Goal: Entertainment & Leisure: Browse casually

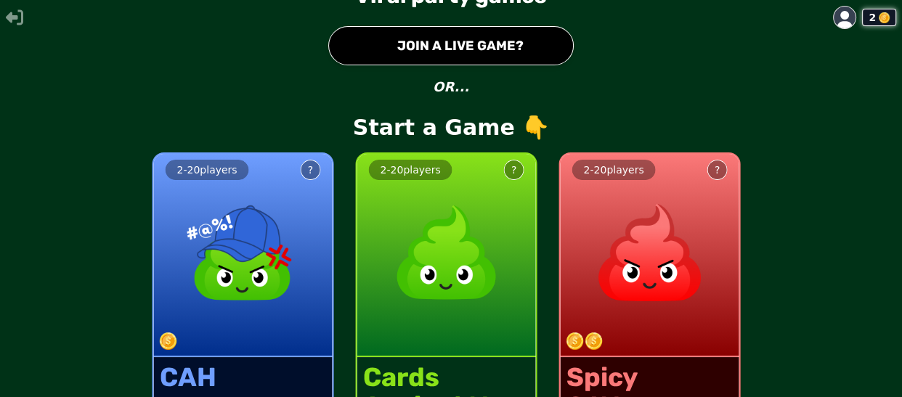
click at [434, 39] on button "● JOIN A LIVE GAME?" at bounding box center [450, 45] width 245 height 39
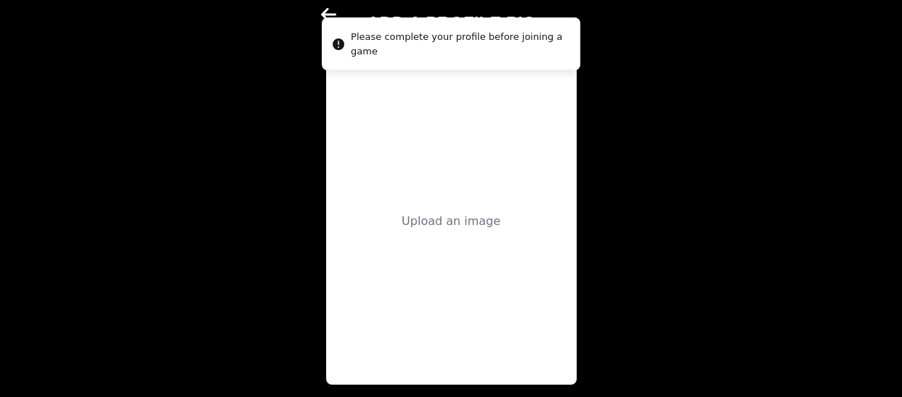
click at [419, 179] on div "Upload an image" at bounding box center [451, 221] width 251 height 327
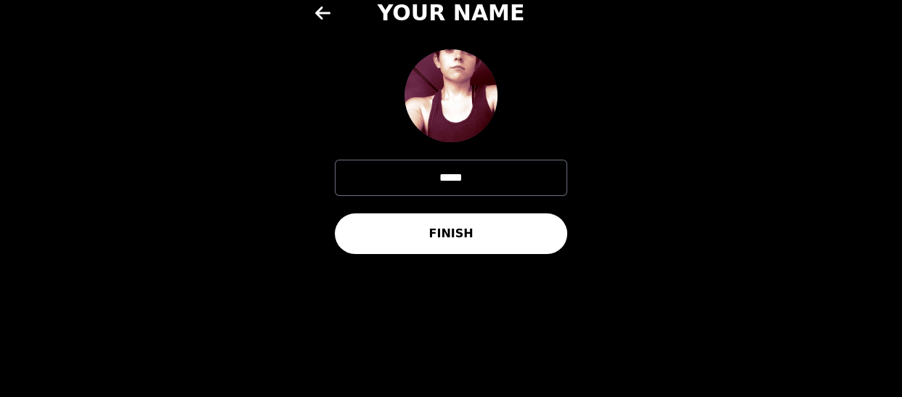
click at [472, 213] on button "FINISH" at bounding box center [451, 233] width 232 height 41
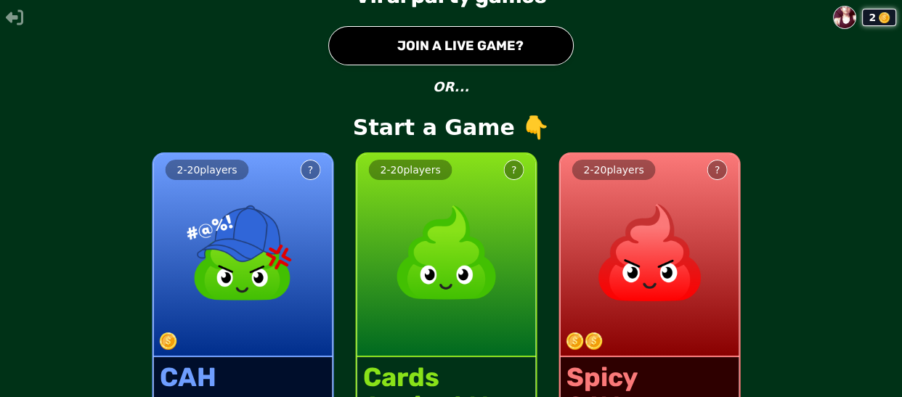
click at [480, 44] on button "● JOIN A LIVE GAME?" at bounding box center [450, 45] width 245 height 39
click at [486, 45] on button "● JOIN A LIVE GAME?" at bounding box center [450, 45] width 245 height 39
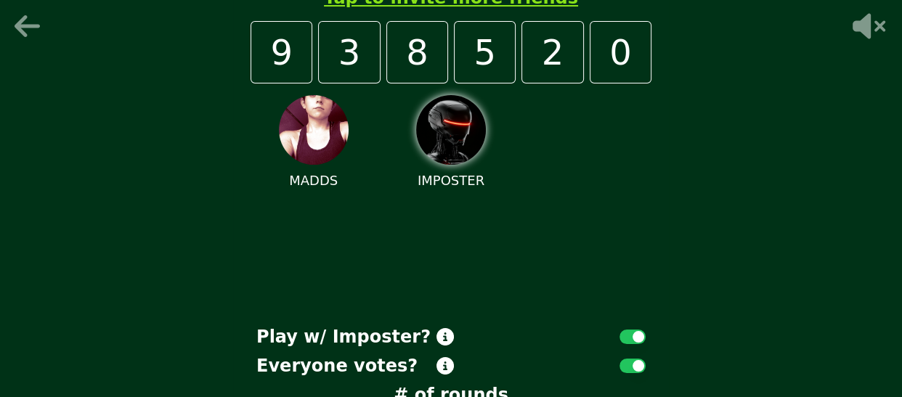
click at [16, 20] on icon at bounding box center [29, 26] width 35 height 29
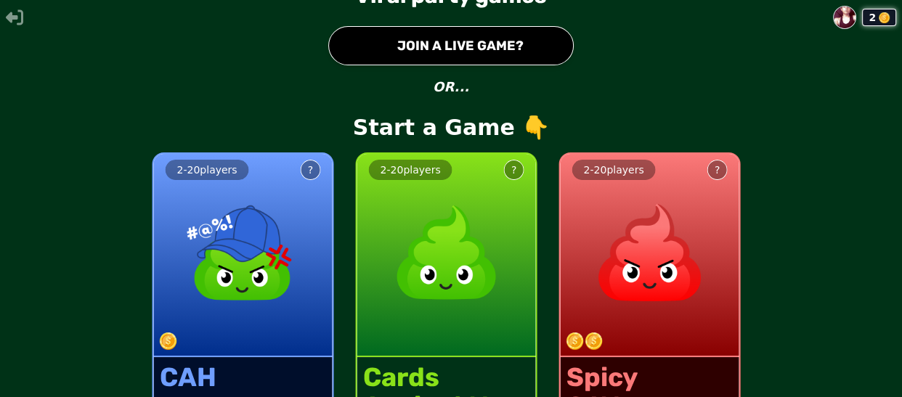
click at [468, 303] on div "2 - 20 players ?" at bounding box center [446, 255] width 179 height 203
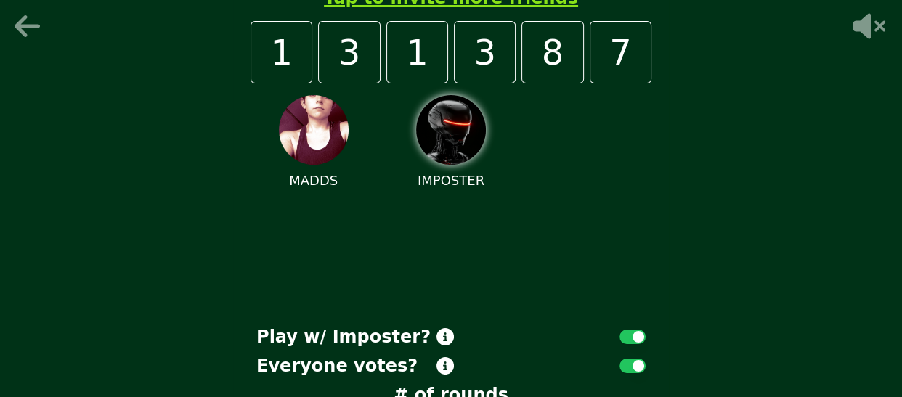
click at [15, 19] on icon at bounding box center [27, 26] width 25 height 22
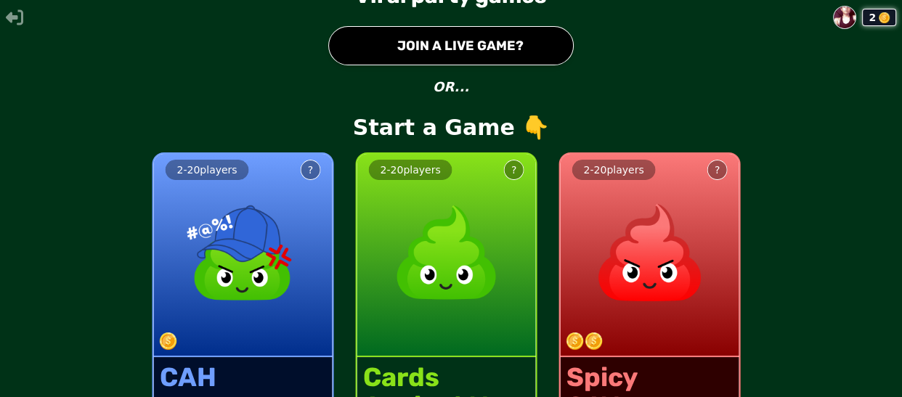
scroll to position [37, 0]
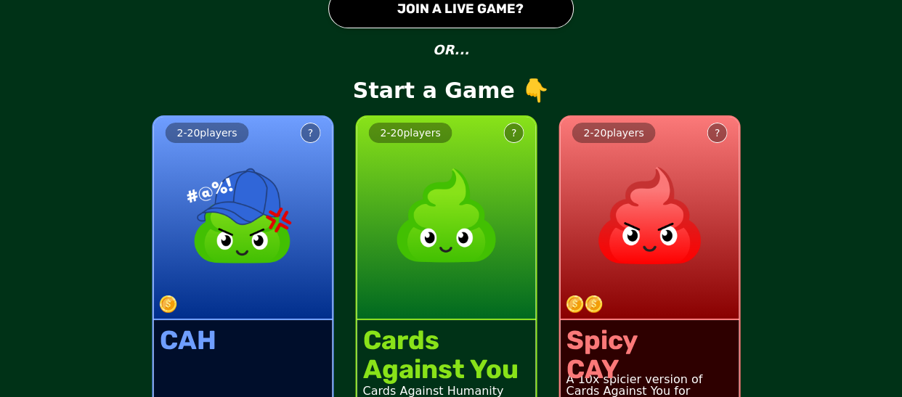
click at [217, 320] on div "CAH CARDS AG*INST HUM*NITY PG-13" at bounding box center [243, 380] width 179 height 121
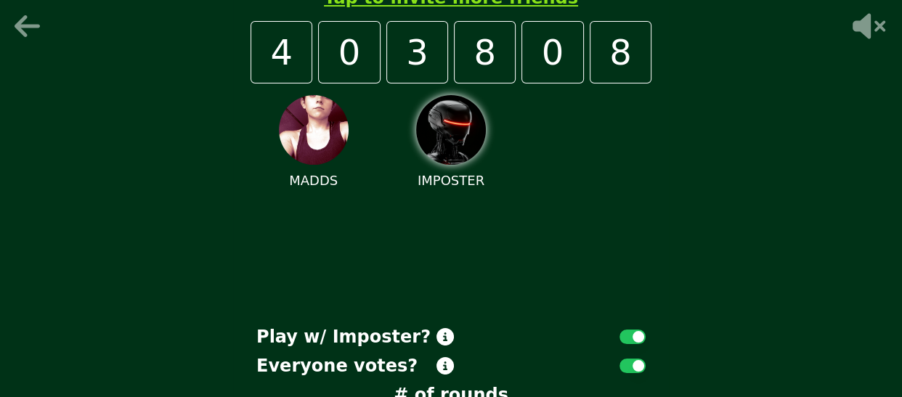
click at [217, 269] on div "Minimum 3 people! Tap to invite more friends 4 0 3 8 0 8 MADDS IMPOSTER Play w/…" at bounding box center [451, 198] width 902 height 397
click at [298, 83] on div "4" at bounding box center [282, 52] width 62 height 62
click at [20, 23] on div "Minimum 3 people! Tap to invite more friends 4 0 3 8 0 8 MADDS IMPOSTER Play w/…" at bounding box center [451, 198] width 902 height 397
click at [17, 15] on icon at bounding box center [27, 26] width 25 height 22
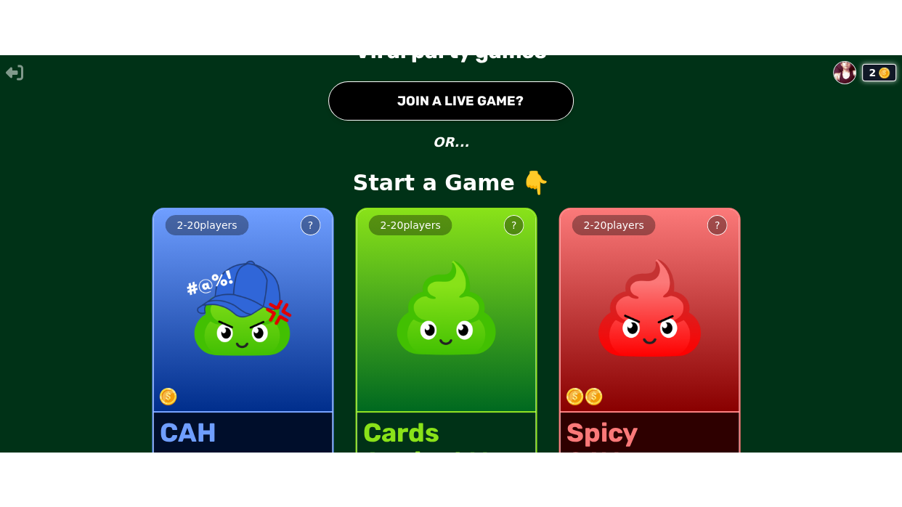
scroll to position [3, 0]
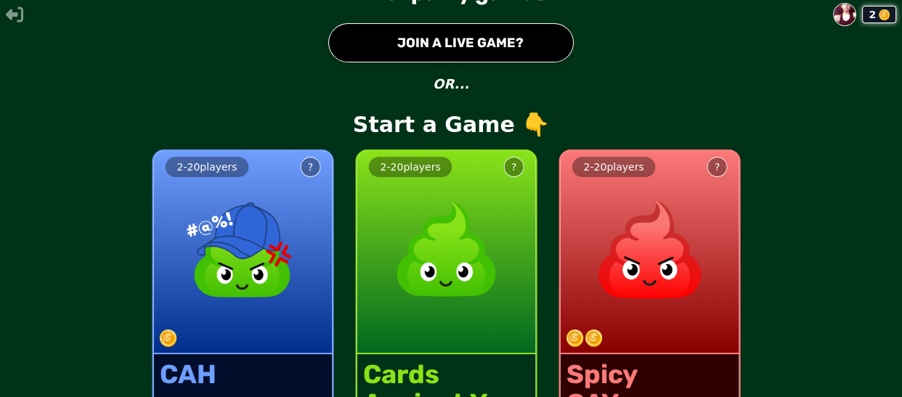
click at [450, 40] on button "● JOIN A LIVE GAME?" at bounding box center [450, 42] width 245 height 39
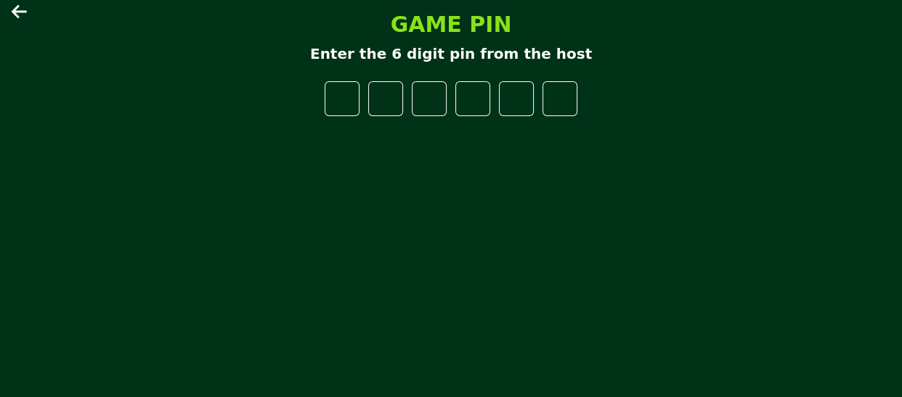
type input "*"
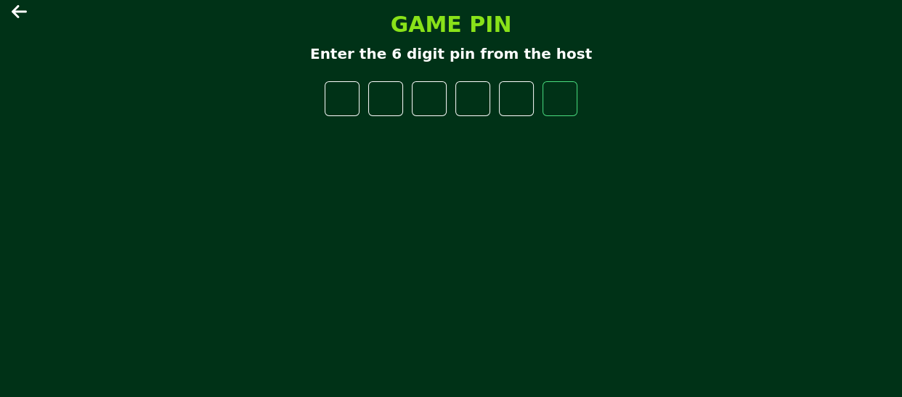
type input "*"
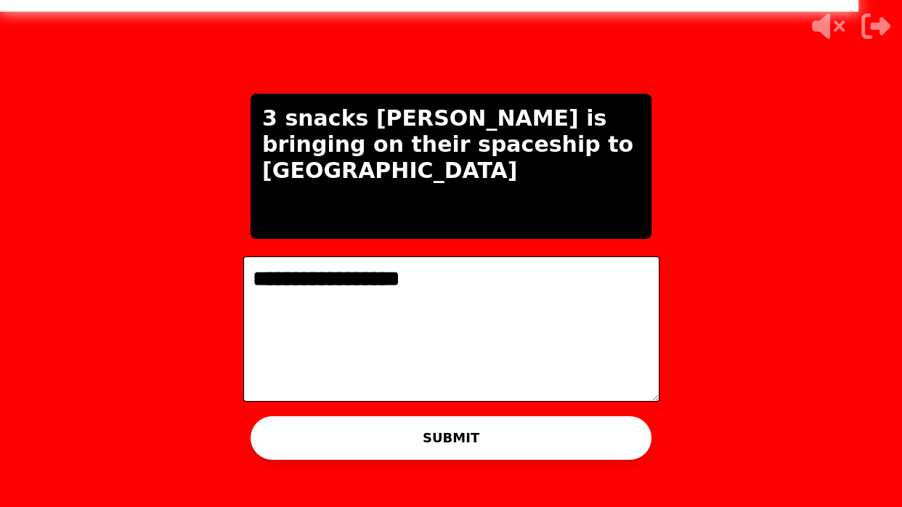
type textarea "**********"
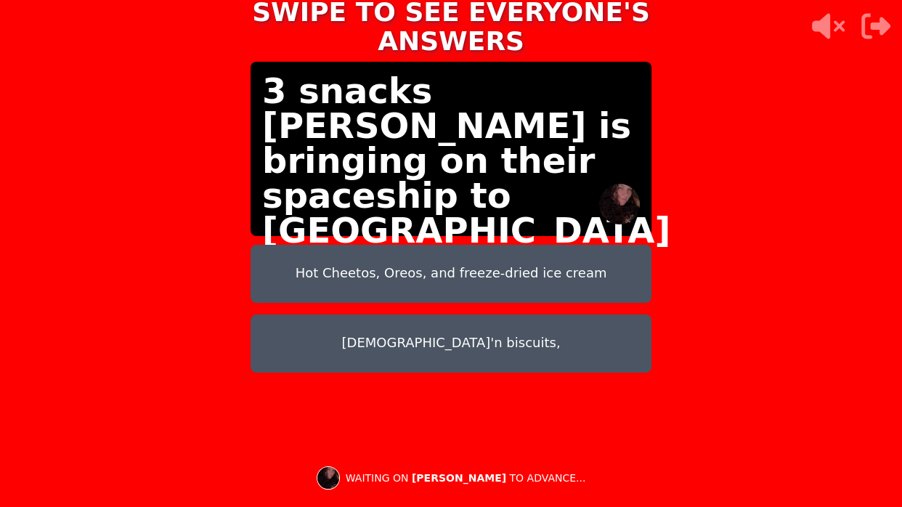
click at [401, 314] on button "[DEMOGRAPHIC_DATA]'n biscuits," at bounding box center [451, 343] width 401 height 58
click at [388, 314] on button "[DEMOGRAPHIC_DATA]'n biscuits," at bounding box center [451, 343] width 401 height 58
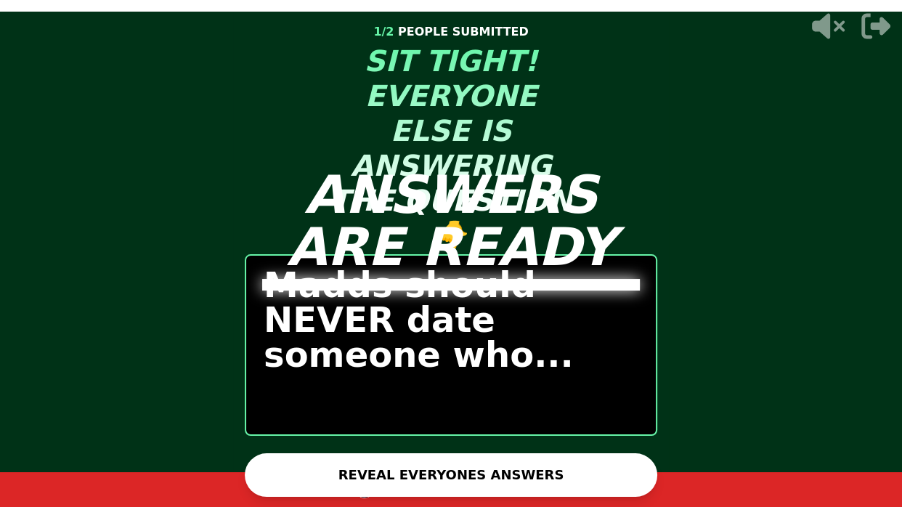
click at [367, 396] on button "REVEAL EVERYONES ANSWERS" at bounding box center [451, 475] width 412 height 44
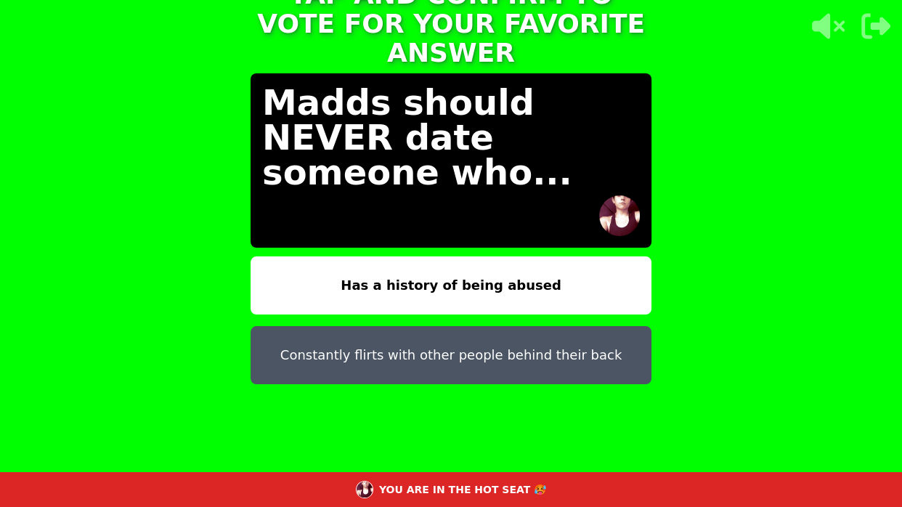
click at [405, 326] on button "Constantly flirts with other people behind their back" at bounding box center [451, 355] width 401 height 58
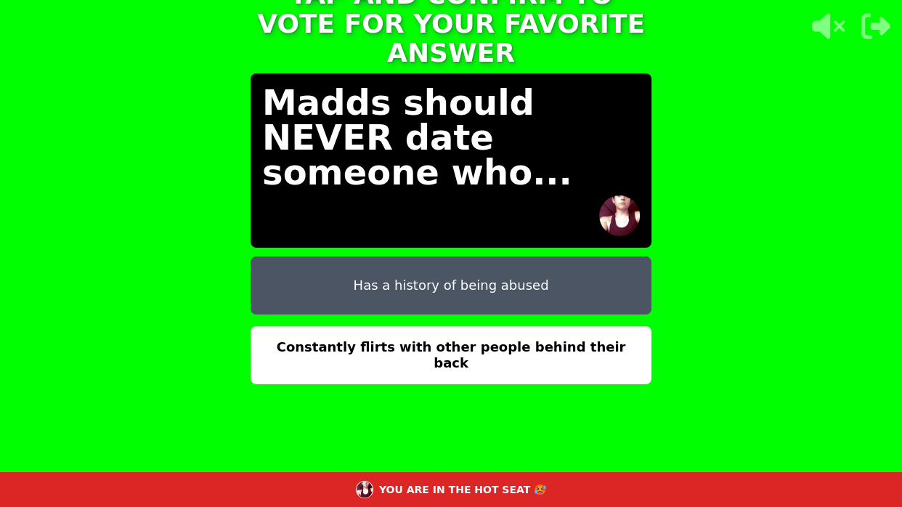
click at [405, 326] on button "Constantly flirts with other people behind their back" at bounding box center [451, 355] width 401 height 58
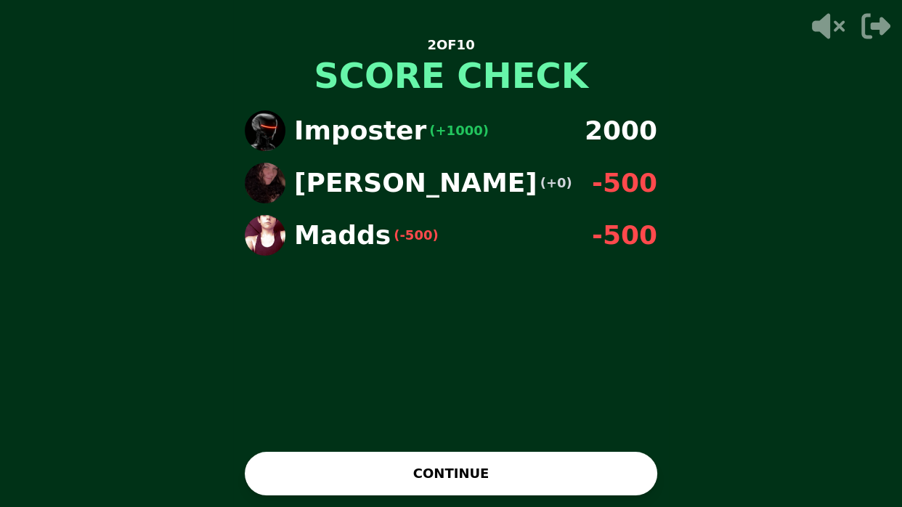
click at [585, 396] on button "CONTINUE" at bounding box center [451, 474] width 412 height 44
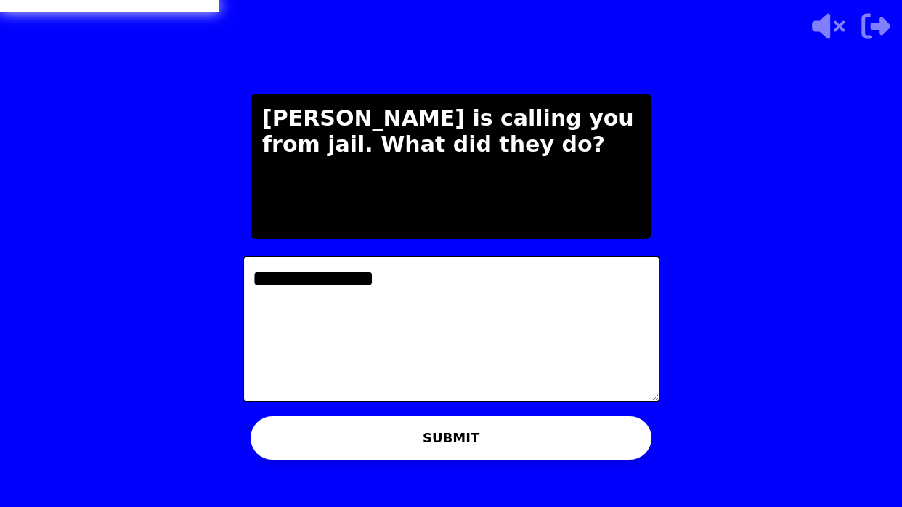
type textarea "**********"
click at [372, 396] on button "SUBMIT" at bounding box center [451, 438] width 401 height 44
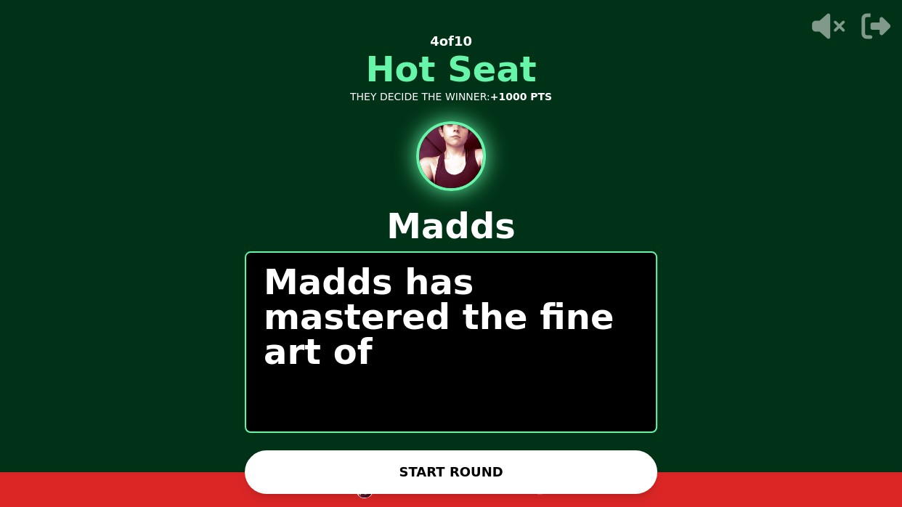
click at [372, 396] on button "START ROUND" at bounding box center [451, 472] width 412 height 44
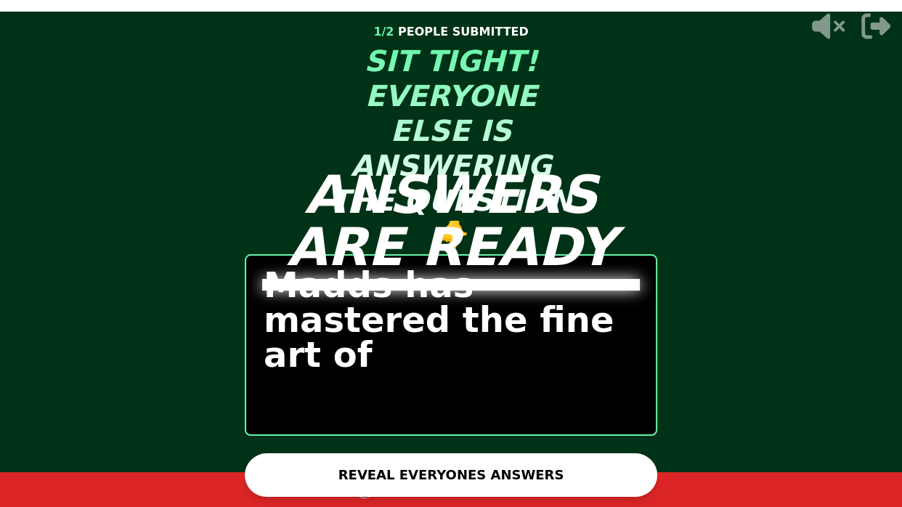
click at [372, 396] on button "REVEAL EVERYONES ANSWERS" at bounding box center [451, 475] width 412 height 44
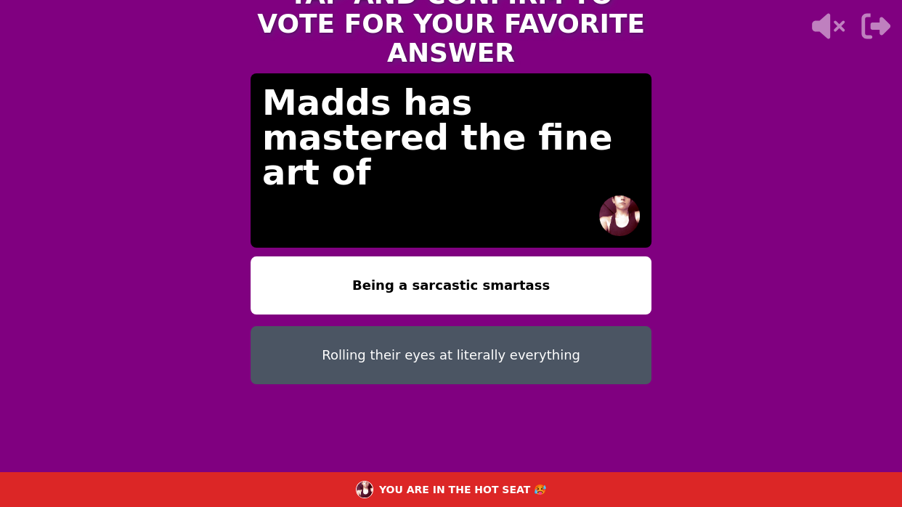
click at [392, 256] on button "Being a sarcastic smartass" at bounding box center [451, 285] width 401 height 58
click at [251, 256] on button "Being a sarcastic smartass" at bounding box center [451, 285] width 401 height 58
click at [306, 256] on button "Being a sarcastic smartass" at bounding box center [451, 285] width 401 height 58
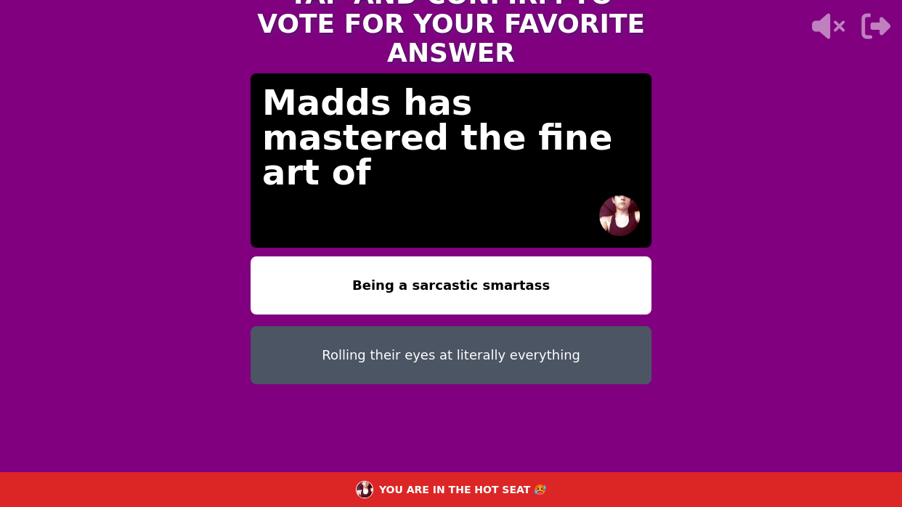
click at [306, 256] on button "Being a sarcastic smartass" at bounding box center [451, 285] width 401 height 58
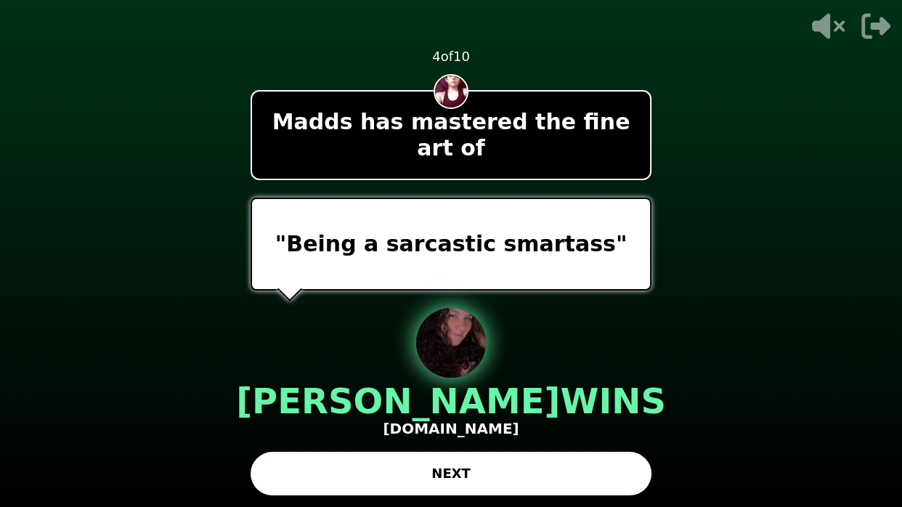
click at [289, 396] on button "NEXT" at bounding box center [451, 474] width 401 height 44
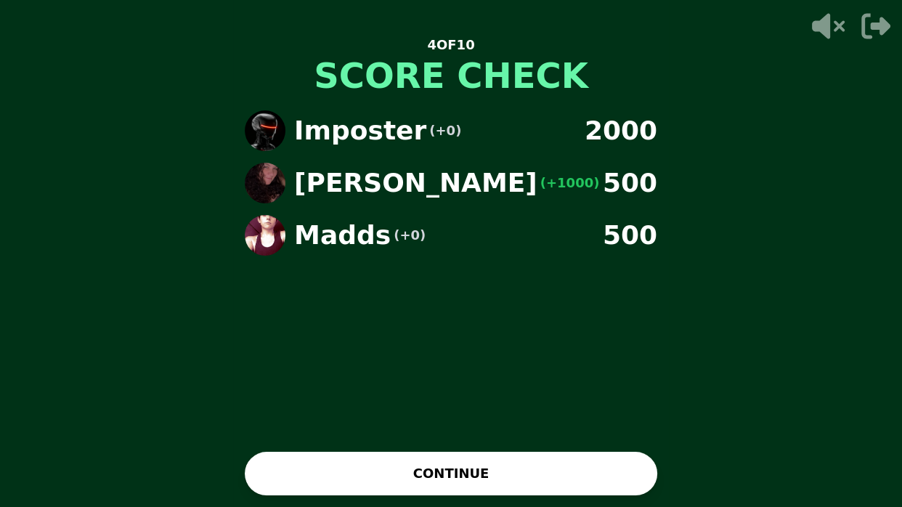
click at [289, 396] on button "CONTINUE" at bounding box center [451, 474] width 412 height 44
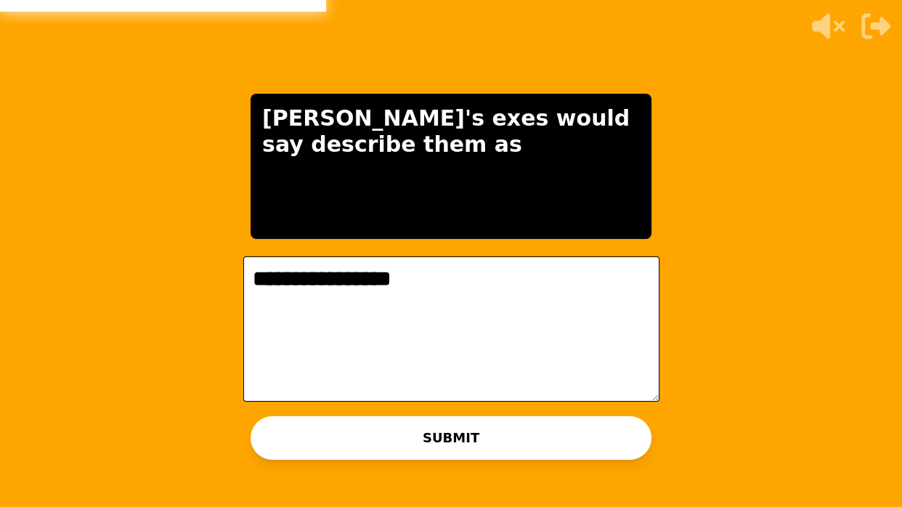
type textarea "**********"
click at [387, 396] on button "SUBMIT" at bounding box center [451, 438] width 401 height 44
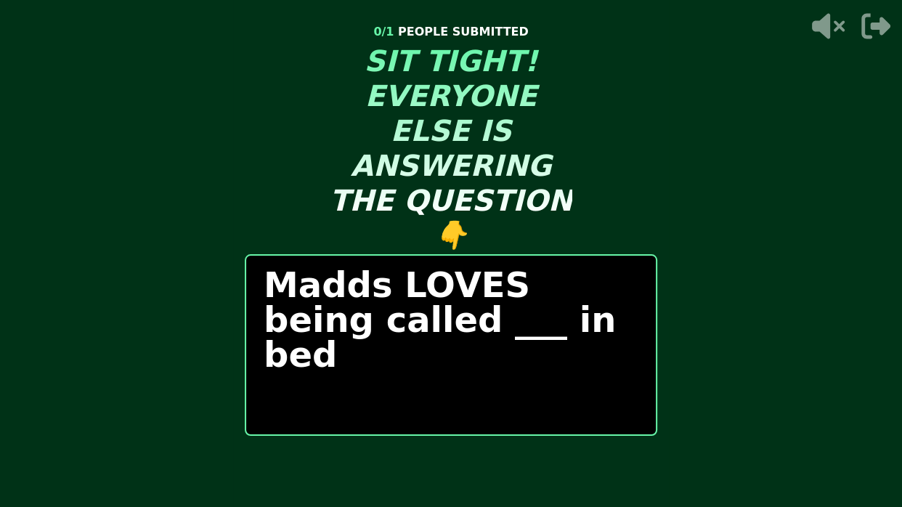
click at [416, 396] on div "START ROUND" at bounding box center [451, 475] width 412 height 44
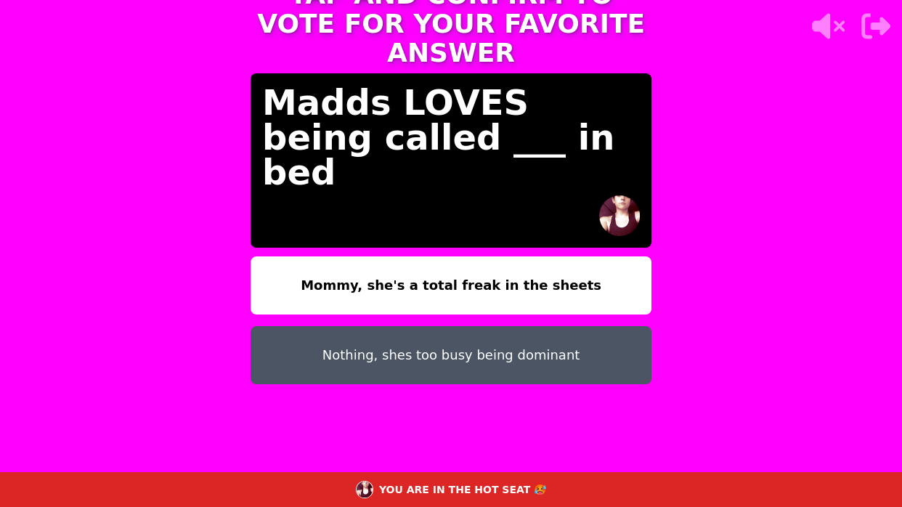
click at [416, 396] on div "Mommy, she's a total freak in the sheets Nothing, shes too busy being dominant" at bounding box center [451, 369] width 401 height 227
click at [435, 326] on button "Nothing, shes too busy being dominant" at bounding box center [451, 355] width 401 height 58
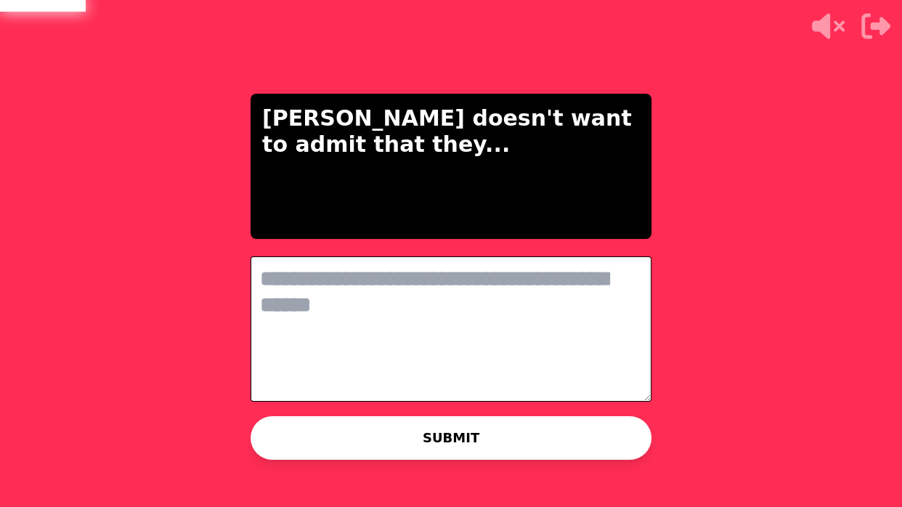
click at [505, 278] on textarea at bounding box center [451, 328] width 401 height 145
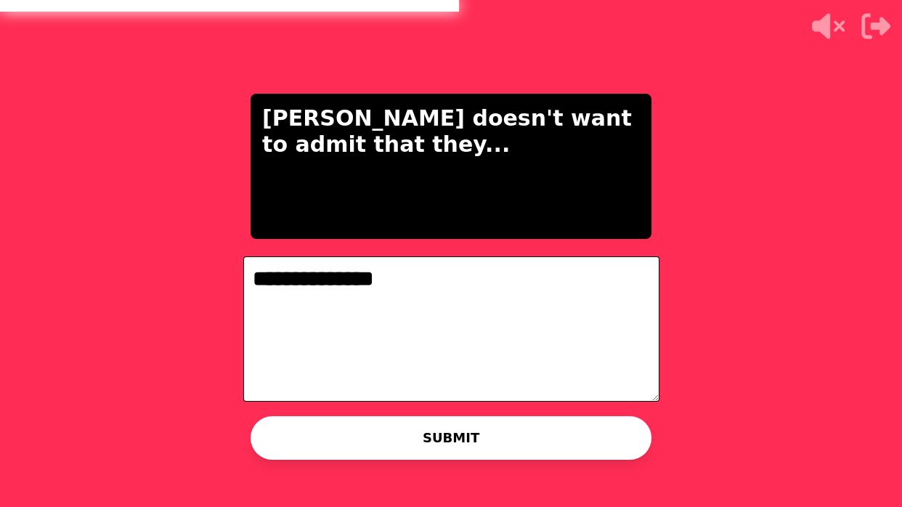
type textarea "**********"
click at [527, 396] on button "SUBMIT" at bounding box center [451, 438] width 401 height 44
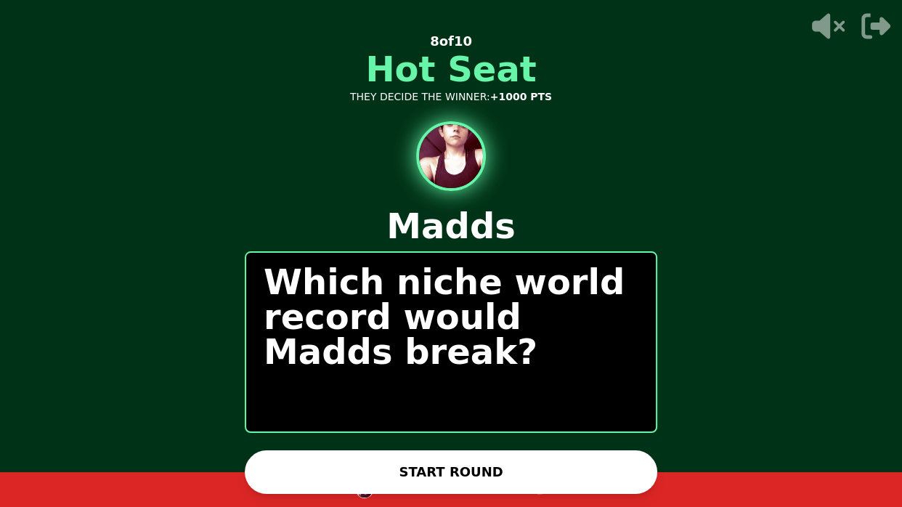
click at [355, 396] on button "START ROUND" at bounding box center [451, 472] width 412 height 44
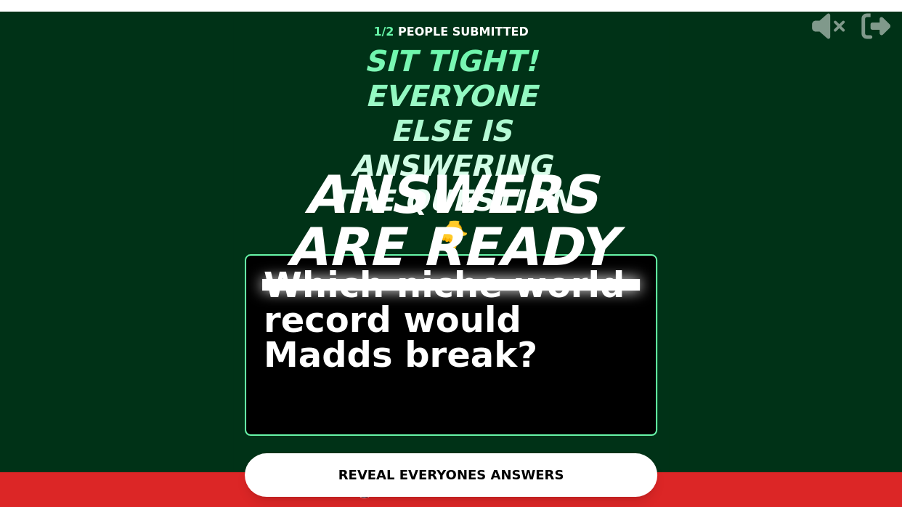
click at [404, 396] on button "REVEAL EVERYONES ANSWERS" at bounding box center [451, 475] width 412 height 44
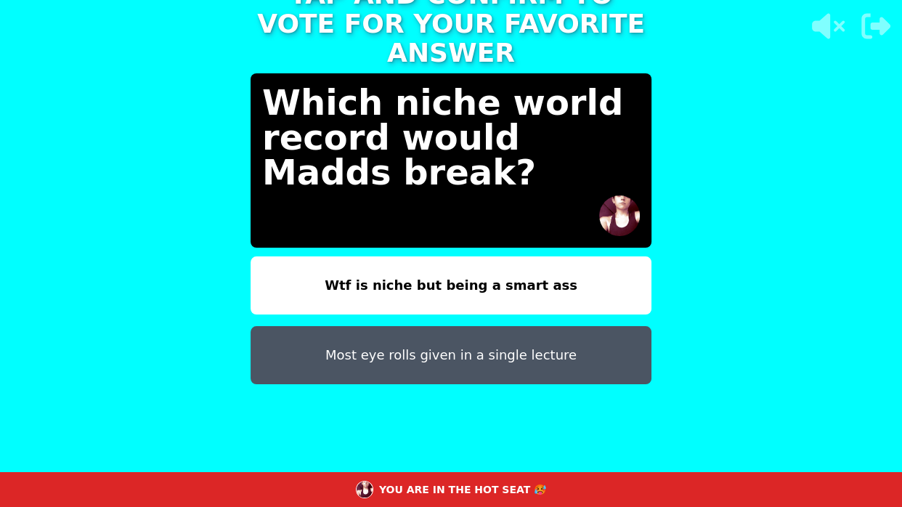
click at [507, 256] on button "Wtf is niche but being a smart ass" at bounding box center [451, 285] width 401 height 58
click at [553, 256] on button "Wtf is niche but being a smart ass" at bounding box center [451, 285] width 401 height 58
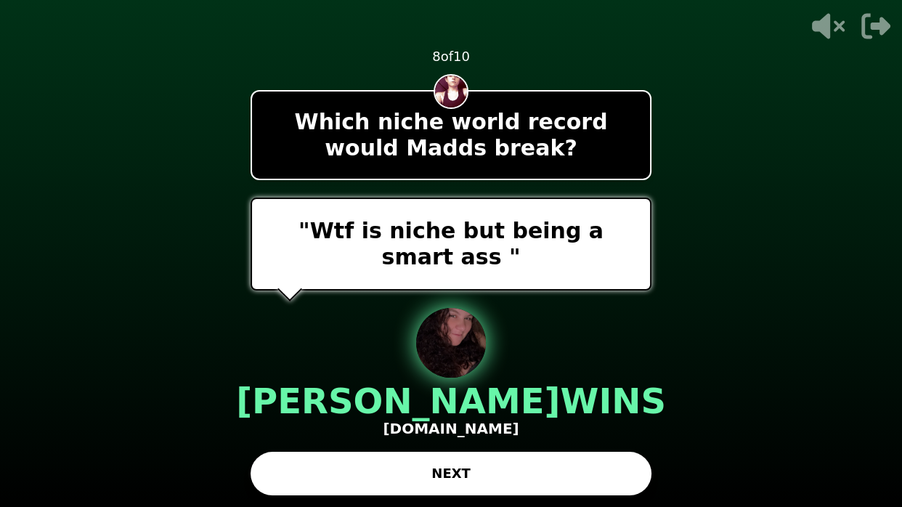
click at [452, 396] on button "NEXT" at bounding box center [451, 474] width 401 height 44
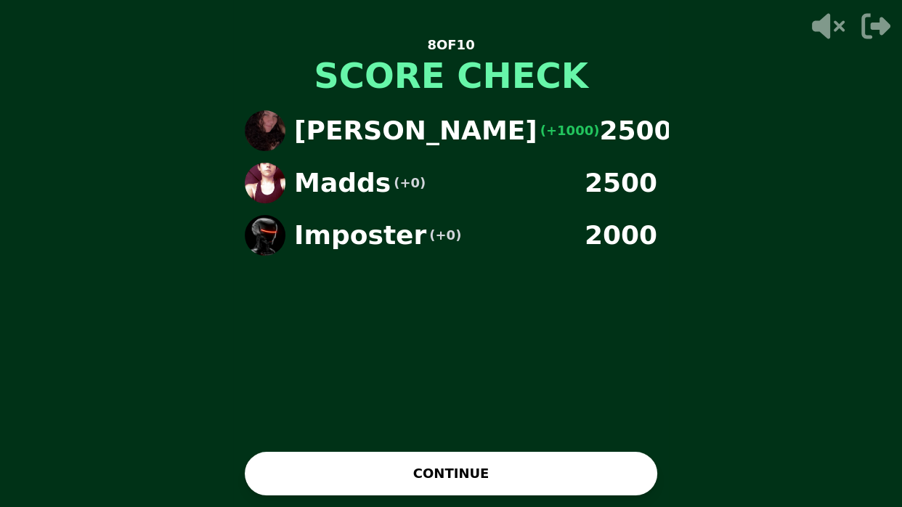
click at [545, 396] on button "CONTINUE" at bounding box center [451, 474] width 412 height 44
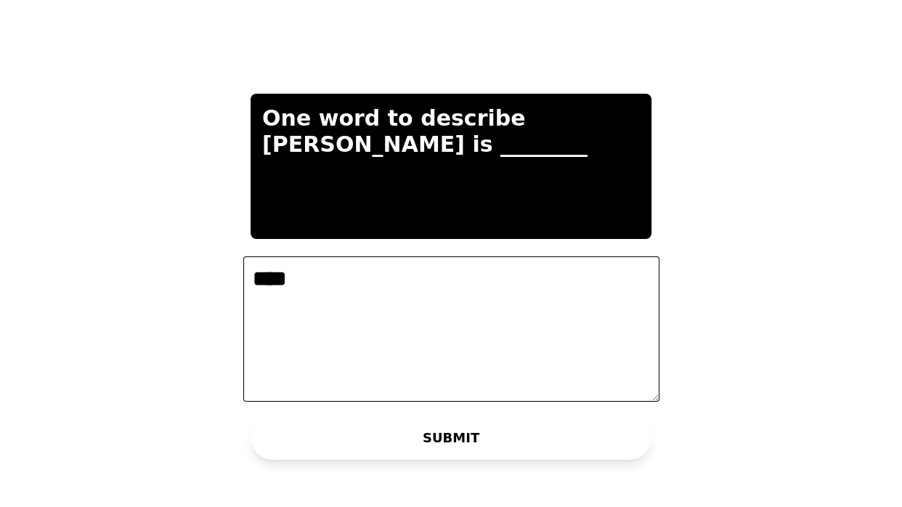
type textarea "****"
click at [499, 396] on button "SUBMIT" at bounding box center [451, 438] width 401 height 44
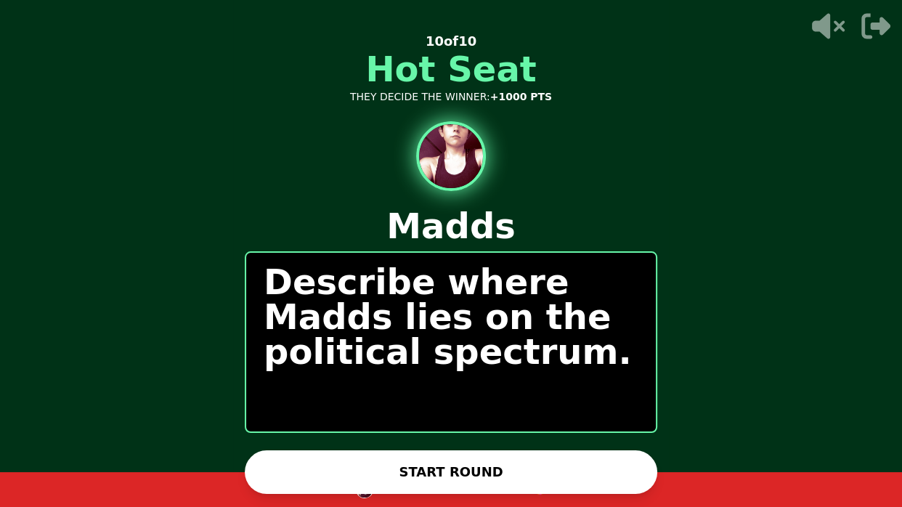
click at [473, 396] on button "START ROUND" at bounding box center [451, 472] width 412 height 44
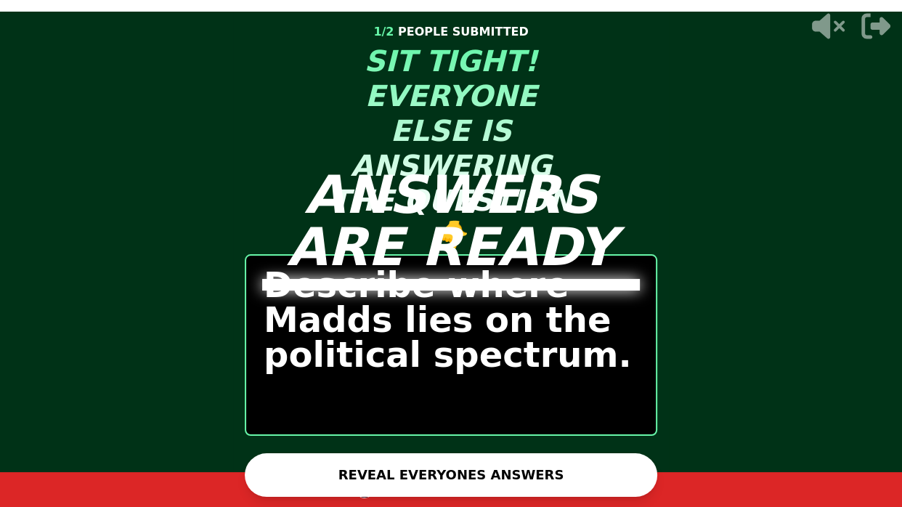
click at [412, 396] on button "REVEAL EVERYONES ANSWERS" at bounding box center [451, 475] width 412 height 44
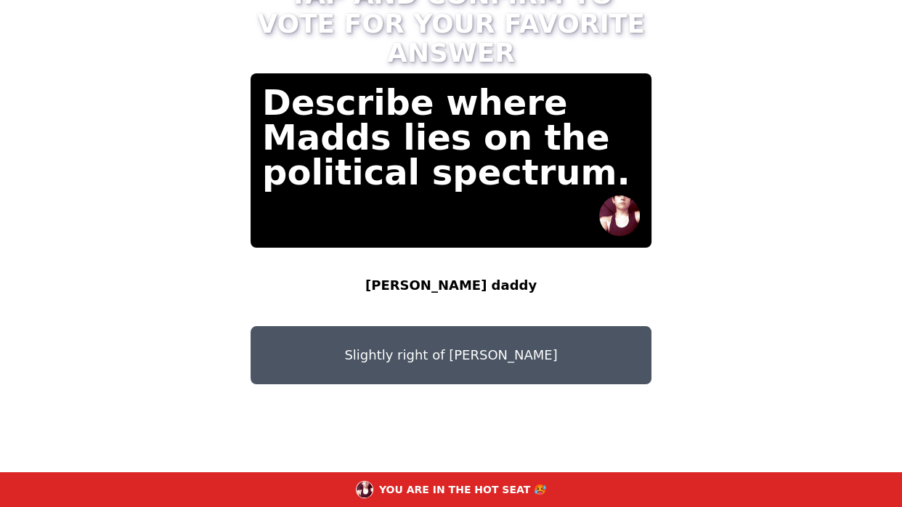
click at [497, 326] on button "Slightly right of [PERSON_NAME]" at bounding box center [451, 355] width 401 height 58
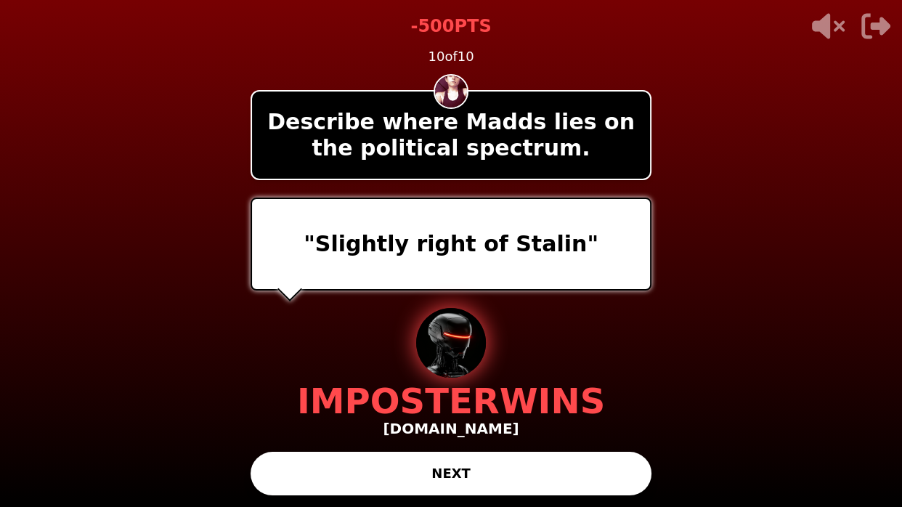
click at [539, 396] on button "NEXT" at bounding box center [451, 474] width 401 height 44
